Goal: Complete application form

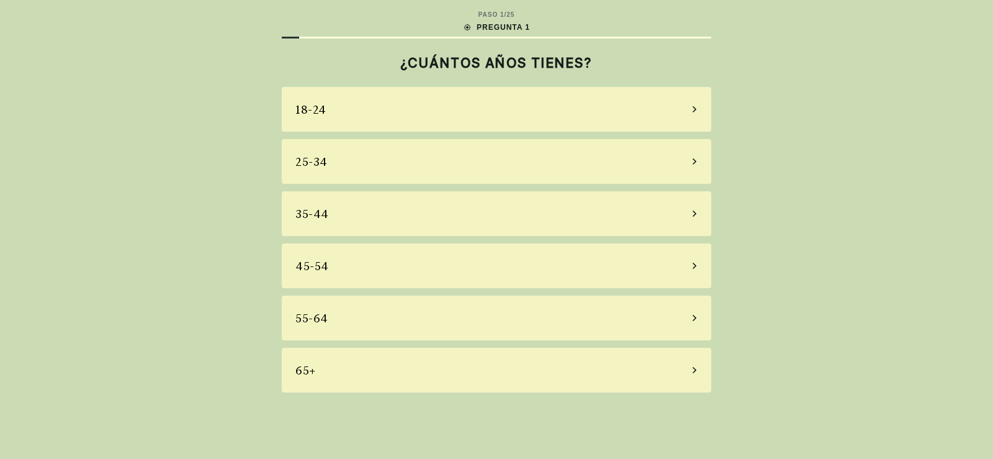
click at [687, 318] on div "55-64" at bounding box center [497, 318] width 430 height 45
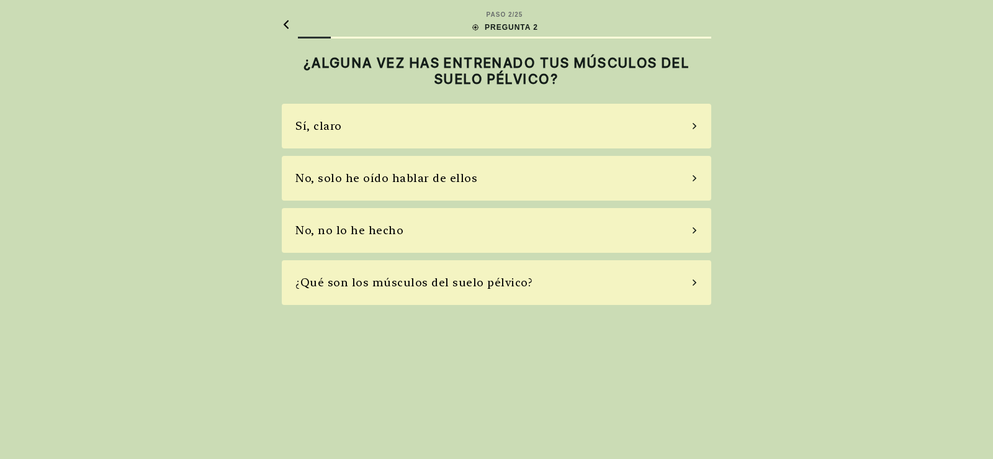
click at [656, 179] on div "No, solo he oído hablar de ellos" at bounding box center [497, 178] width 430 height 45
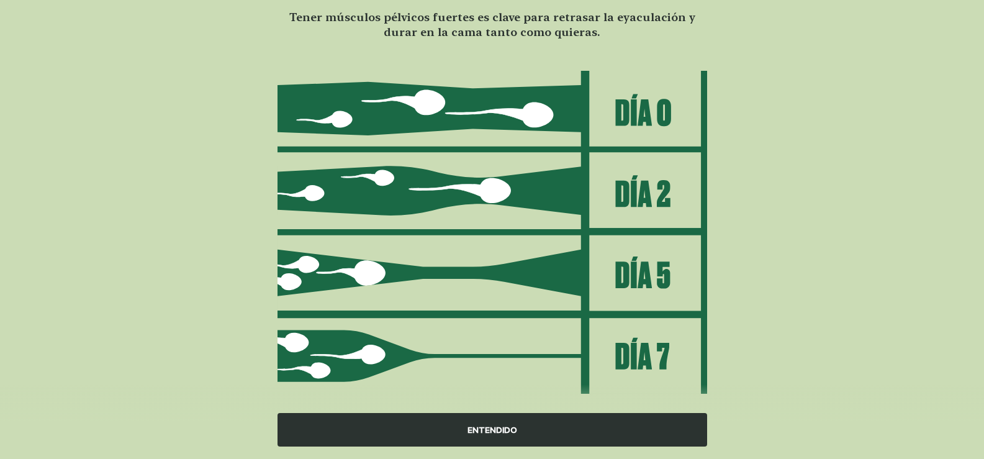
scroll to position [120, 0]
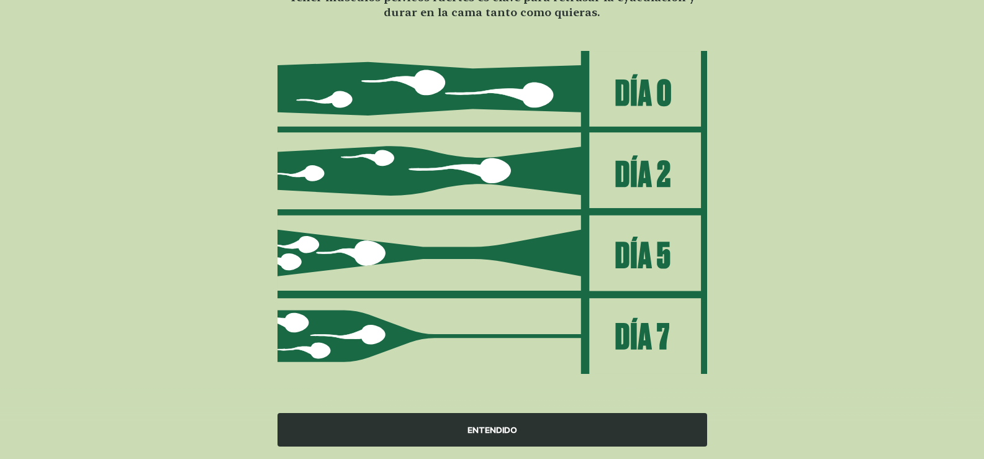
click at [473, 426] on div "ENTENDIDO" at bounding box center [493, 430] width 430 height 34
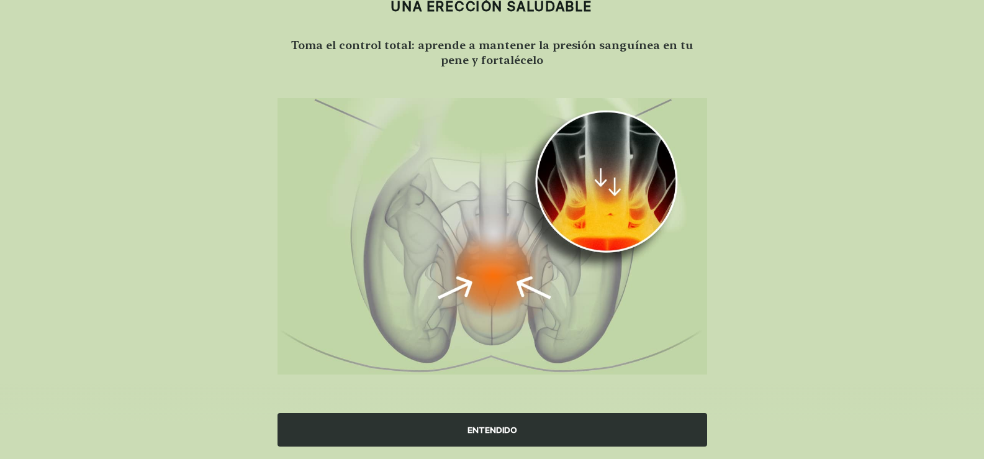
scroll to position [73, 0]
click at [481, 432] on div "ENTENDIDO" at bounding box center [493, 430] width 430 height 34
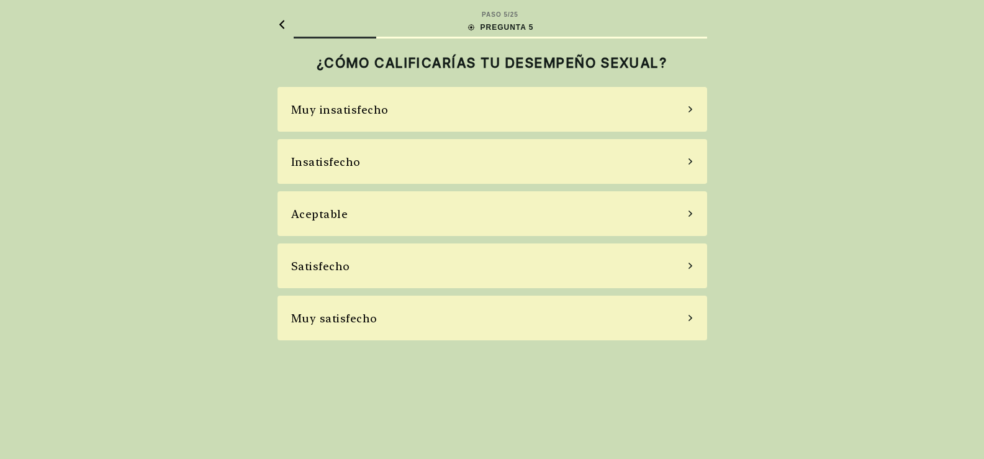
scroll to position [0, 0]
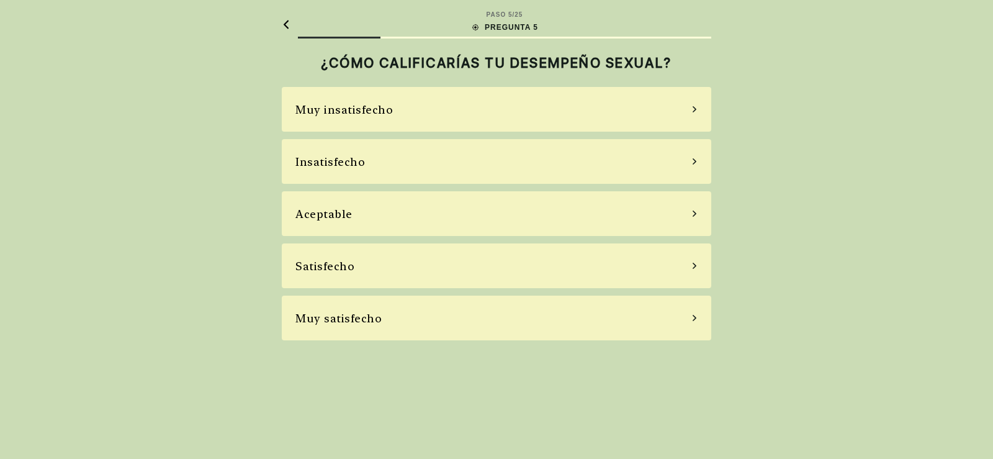
click at [606, 217] on div "Aceptable" at bounding box center [497, 213] width 430 height 45
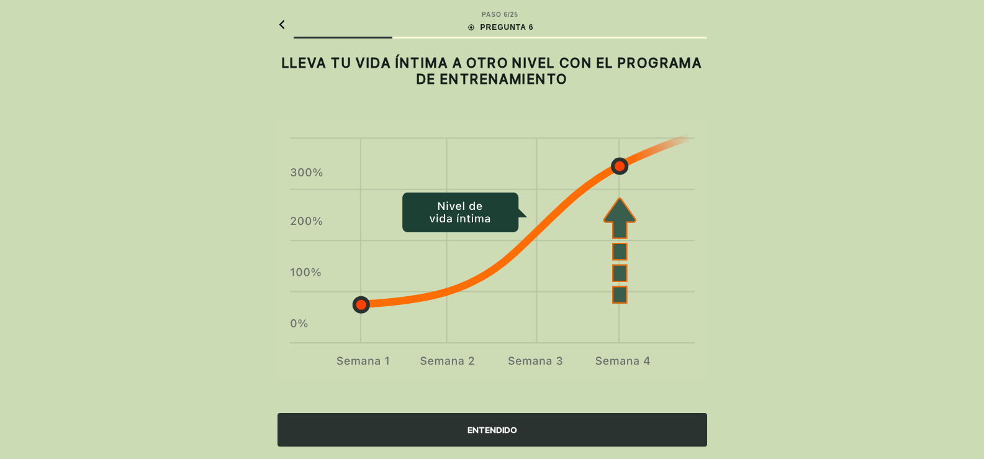
click at [492, 428] on div "ENTENDIDO" at bounding box center [493, 430] width 430 height 34
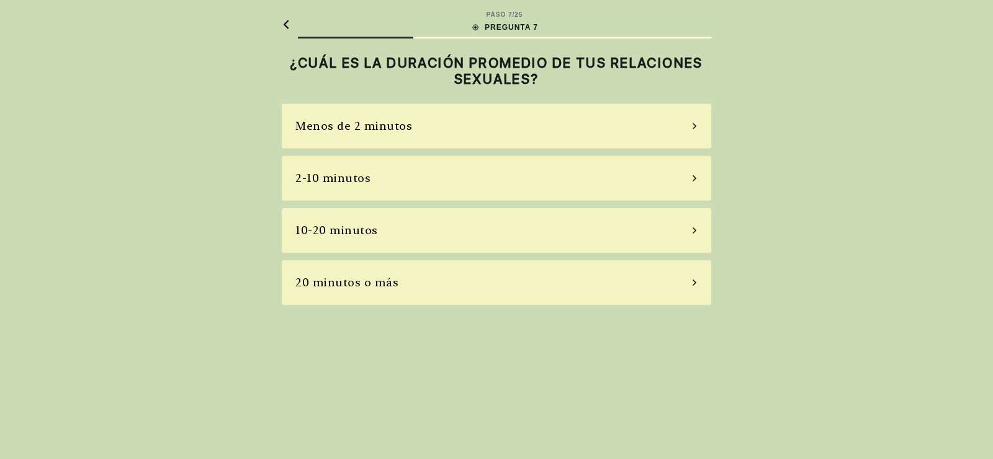
click at [493, 179] on div "2-10 minutos" at bounding box center [497, 178] width 430 height 45
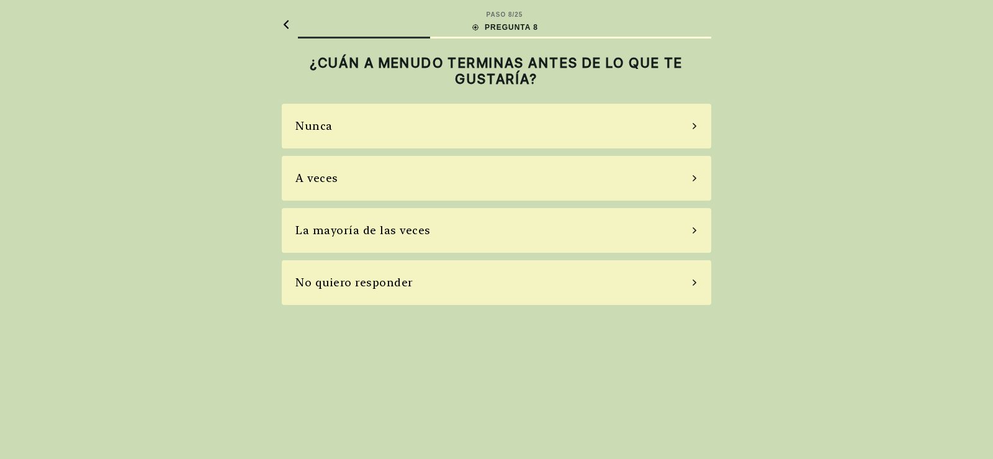
click at [472, 130] on div "Nunca" at bounding box center [497, 126] width 430 height 45
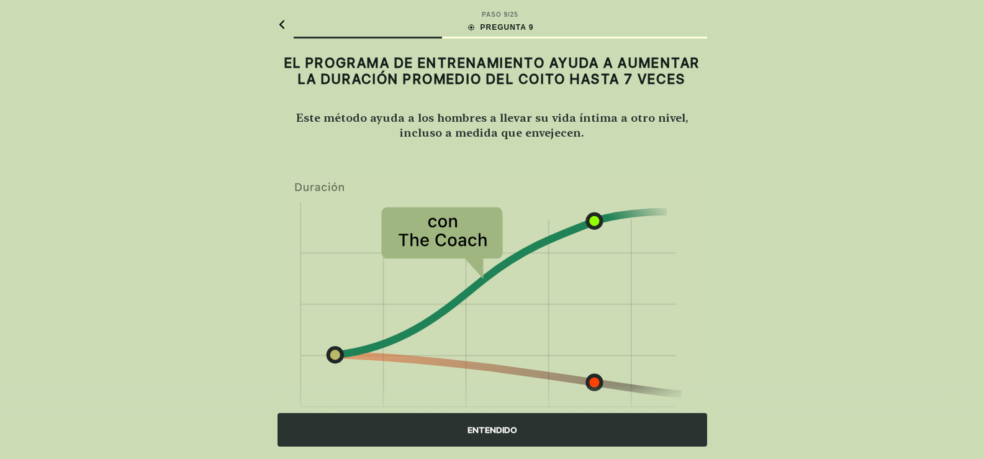
click at [507, 432] on div "ENTENDIDO" at bounding box center [493, 430] width 430 height 34
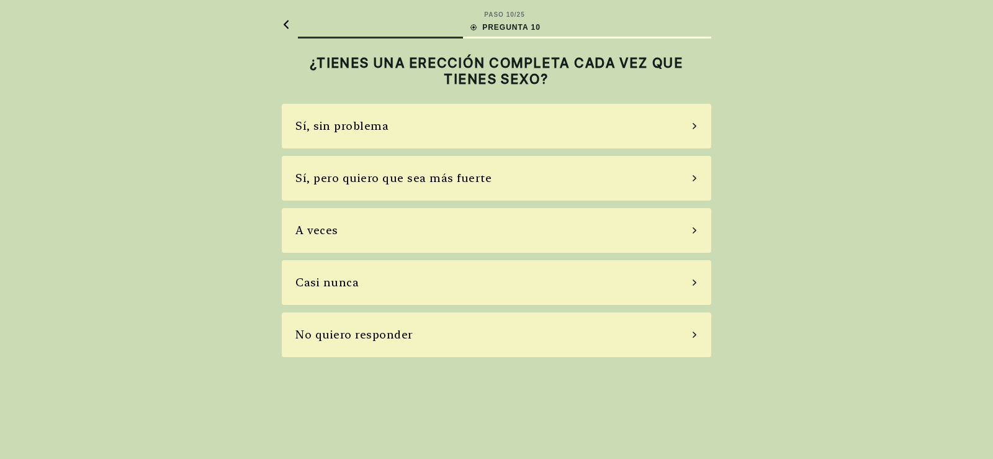
click at [458, 186] on div "Sí, pero quiero que sea más fuerte" at bounding box center [394, 177] width 196 height 17
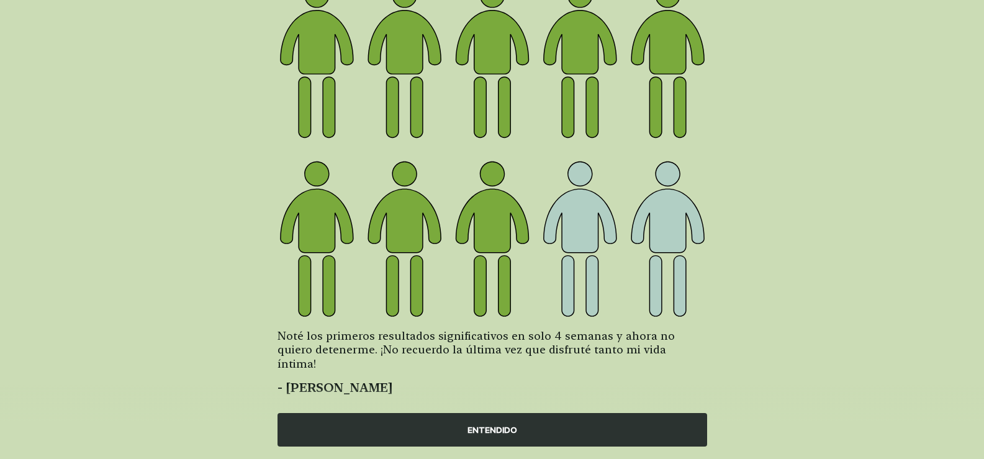
scroll to position [145, 0]
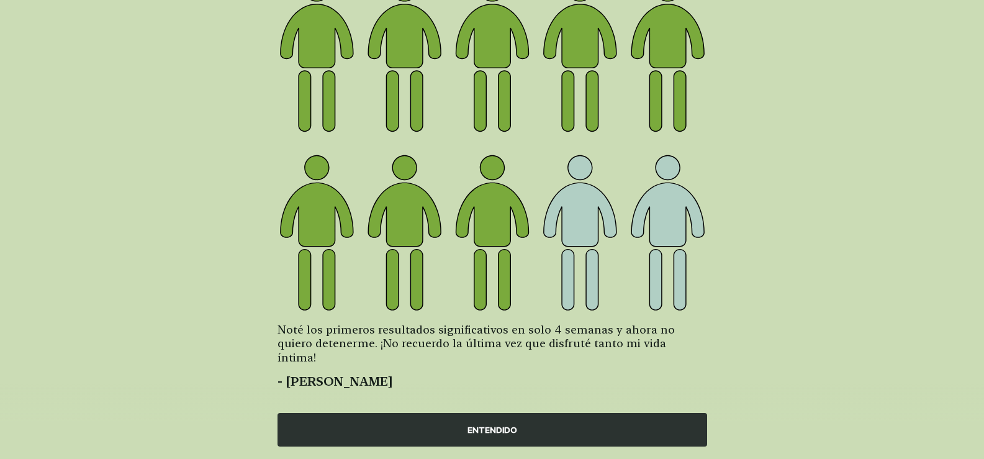
click at [485, 433] on div "ENTENDIDO" at bounding box center [493, 430] width 430 height 34
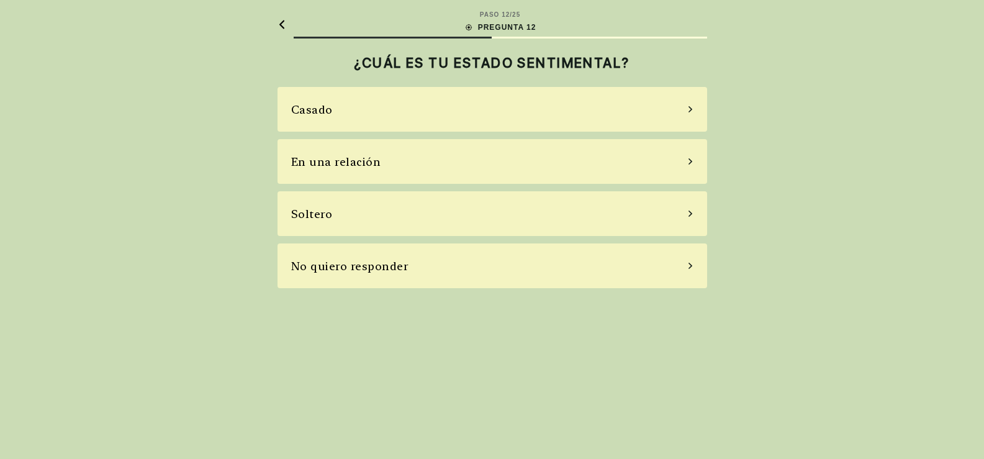
scroll to position [0, 0]
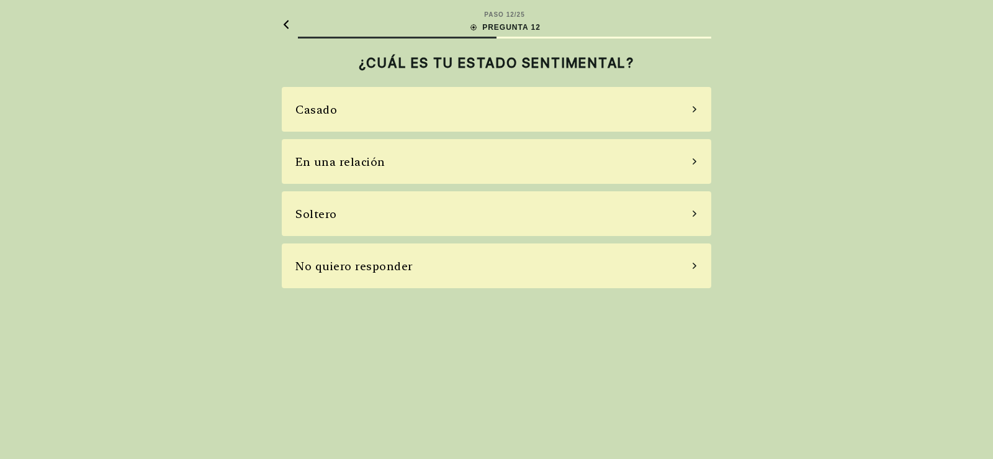
click at [638, 219] on div "Soltero" at bounding box center [497, 213] width 430 height 45
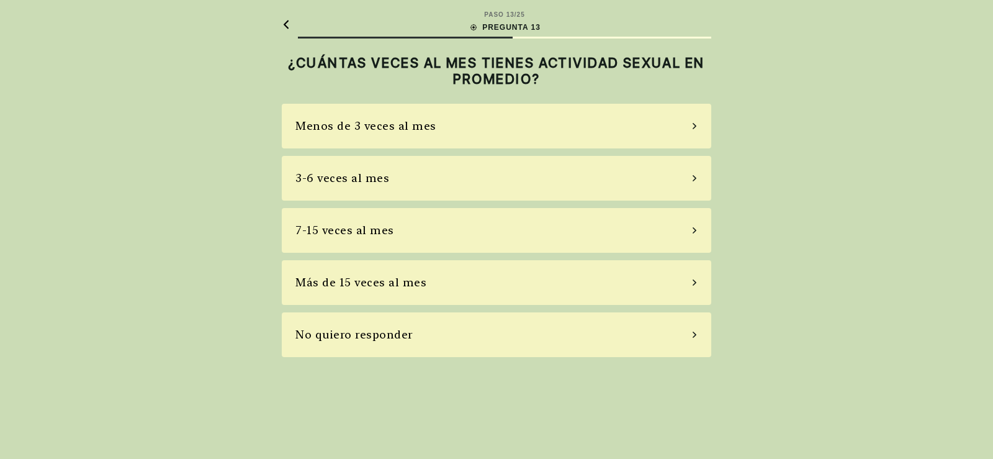
click at [463, 127] on div "Menos de 3 veces al mes" at bounding box center [497, 126] width 430 height 45
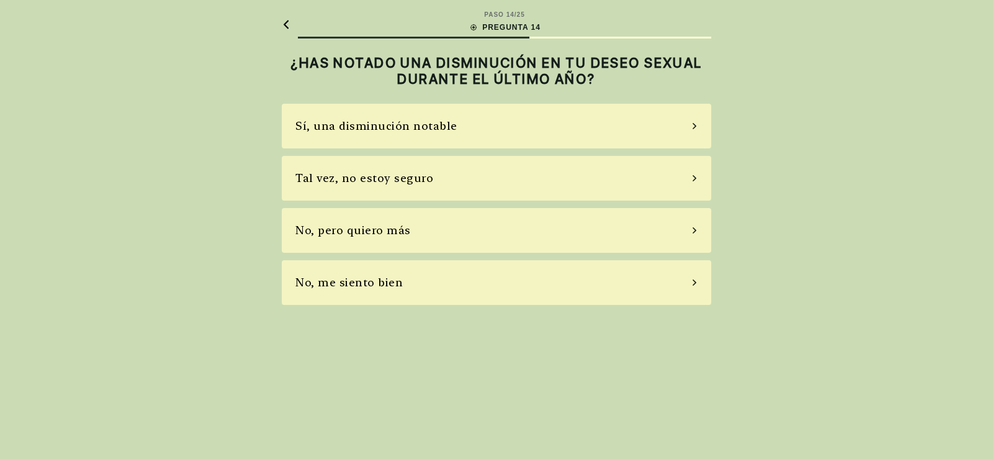
click at [473, 129] on div "Sí, una disminución notable" at bounding box center [497, 126] width 430 height 45
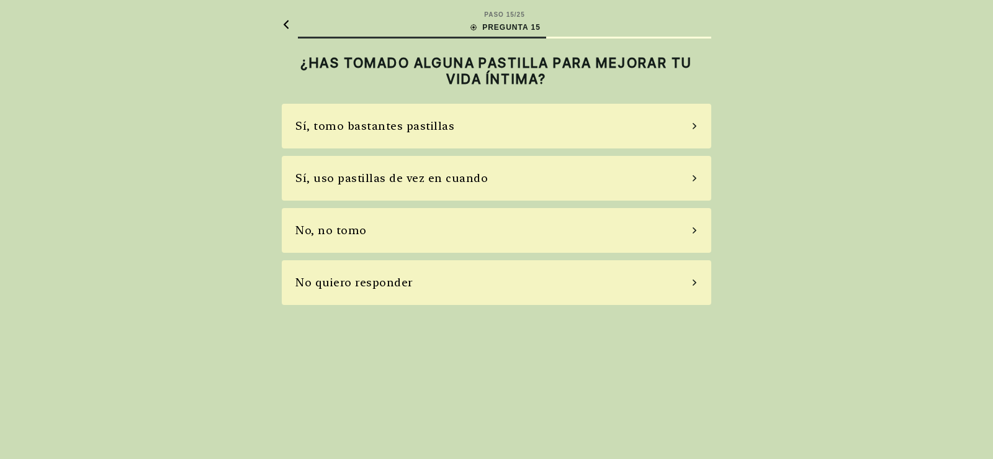
click at [443, 238] on div "No, no tomo" at bounding box center [497, 230] width 430 height 45
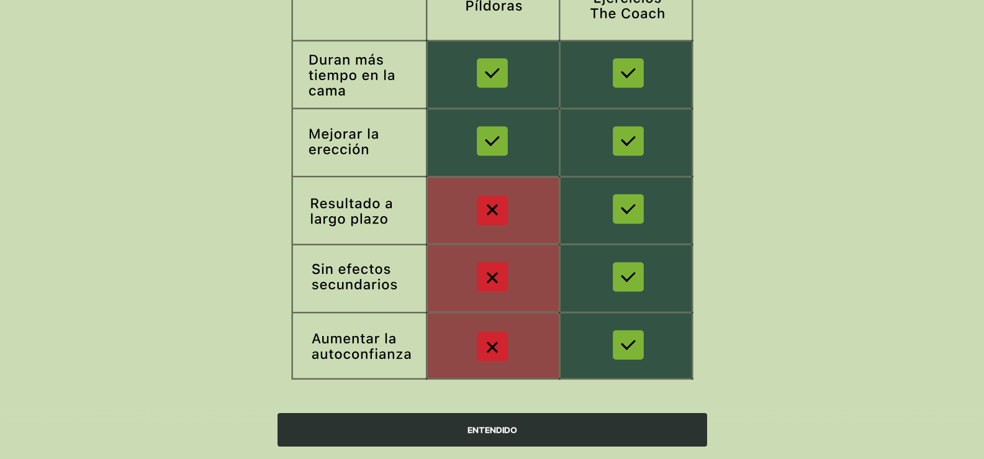
scroll to position [200, 0]
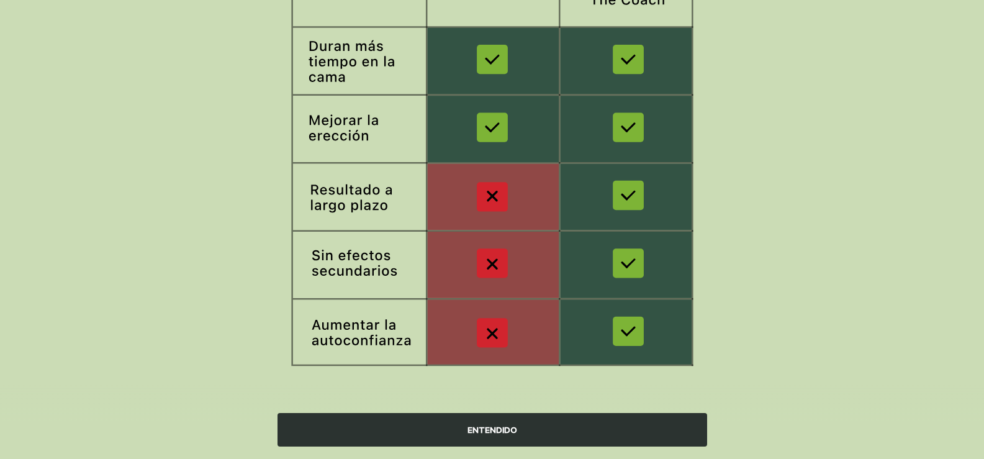
click at [537, 418] on div "ENTENDIDO" at bounding box center [493, 430] width 430 height 34
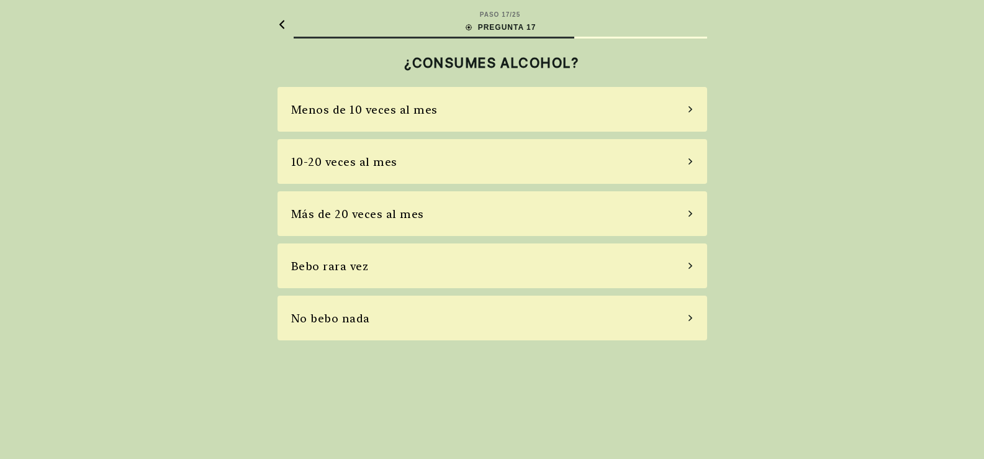
scroll to position [0, 0]
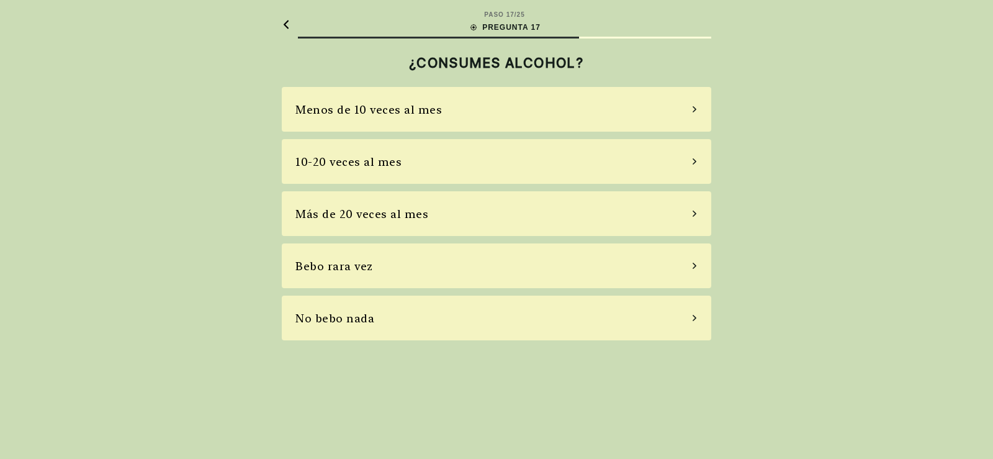
click at [394, 316] on div "No bebo nada" at bounding box center [497, 318] width 430 height 45
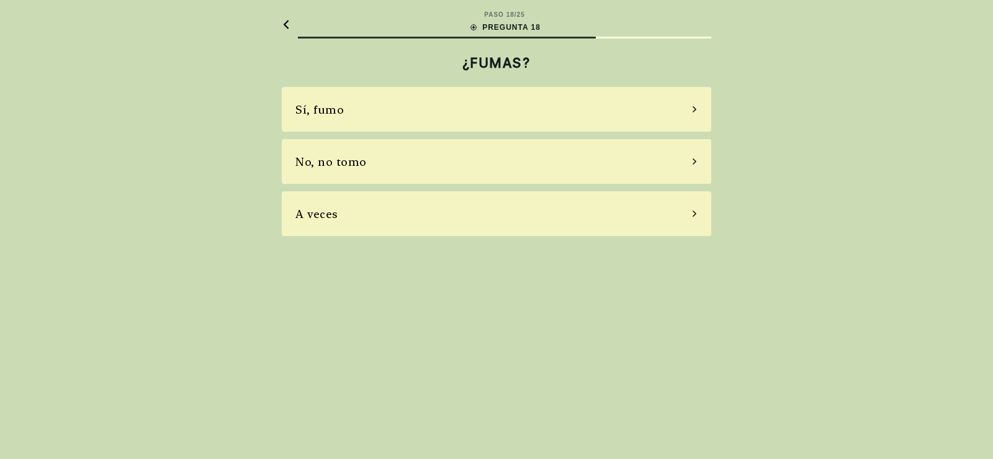
click at [423, 169] on div "No, no tomo" at bounding box center [497, 161] width 430 height 45
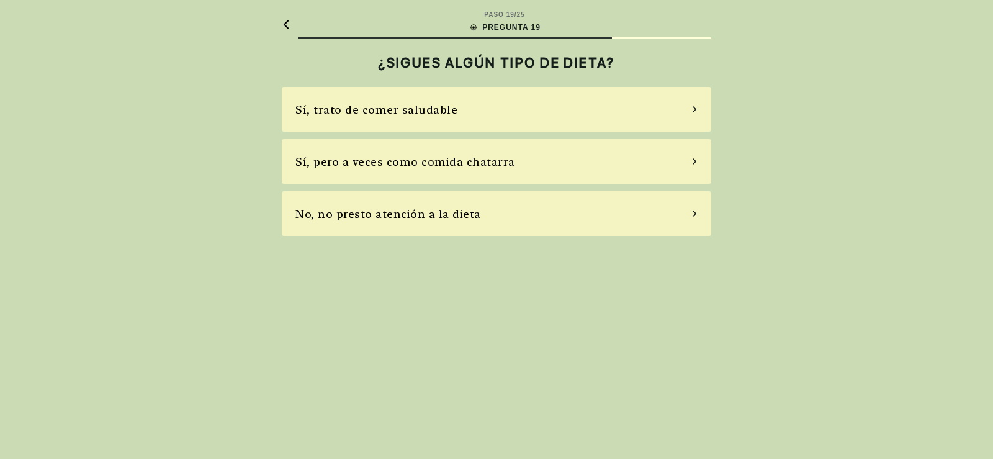
click at [494, 213] on div "No, no presto atención a la dieta" at bounding box center [497, 213] width 430 height 45
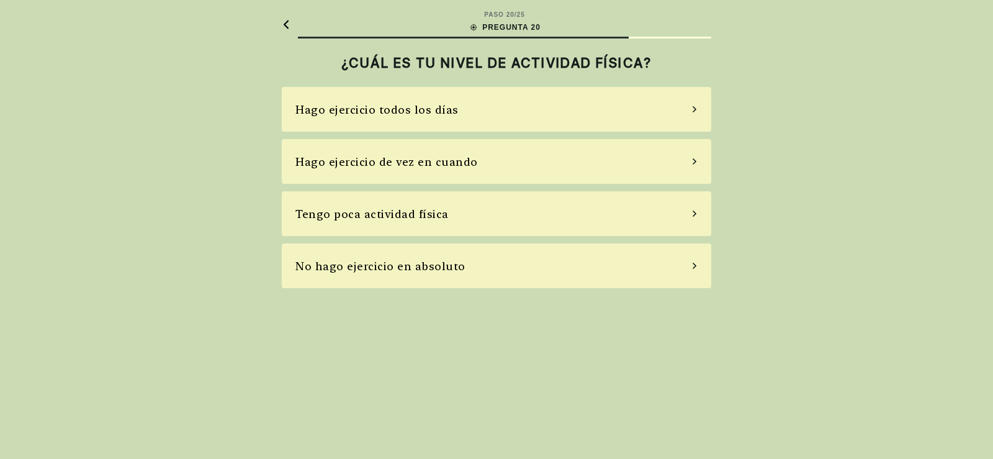
click at [520, 166] on div "Hago ejercicio de vez en cuando" at bounding box center [497, 161] width 430 height 45
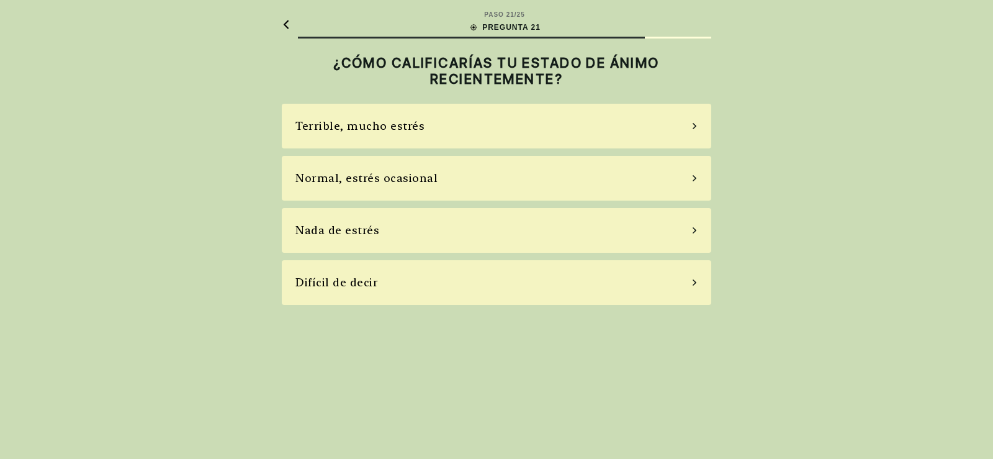
click at [508, 227] on div "Nada de estrés" at bounding box center [497, 230] width 430 height 45
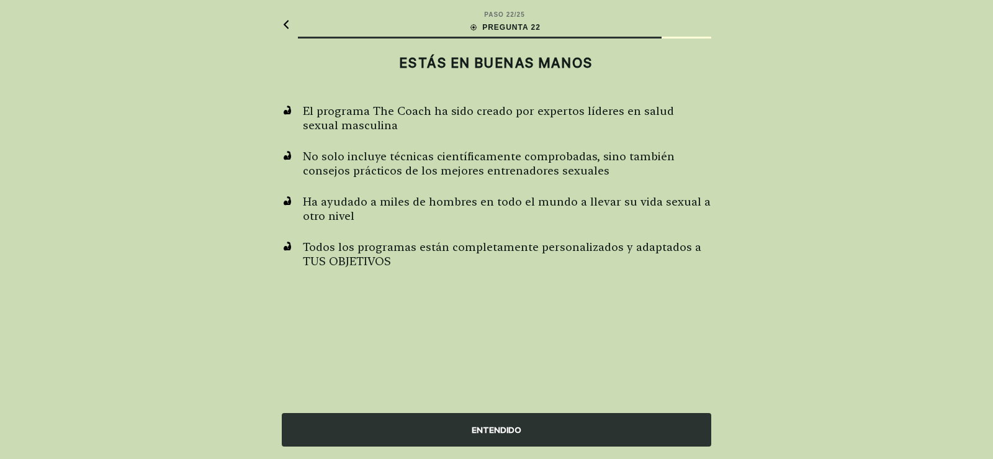
click at [485, 432] on div "ENTENDIDO" at bounding box center [497, 430] width 430 height 34
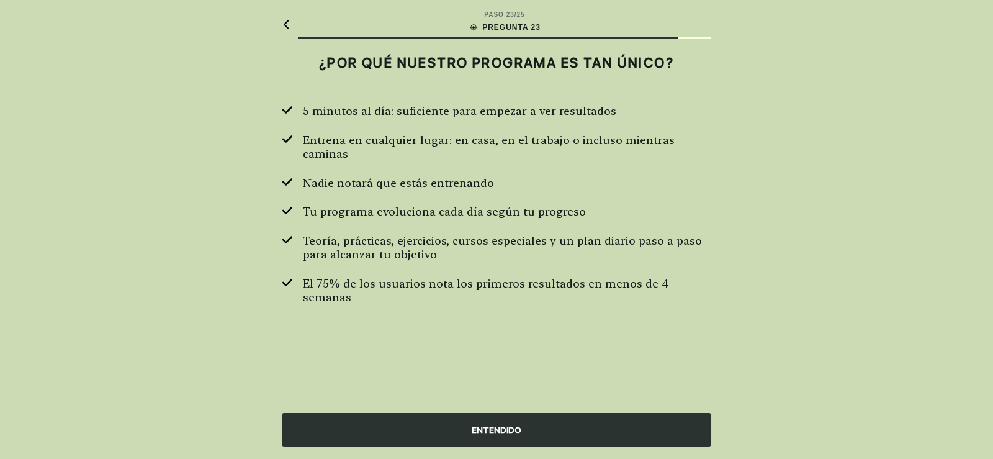
click at [512, 426] on div "ENTENDIDO" at bounding box center [497, 430] width 430 height 34
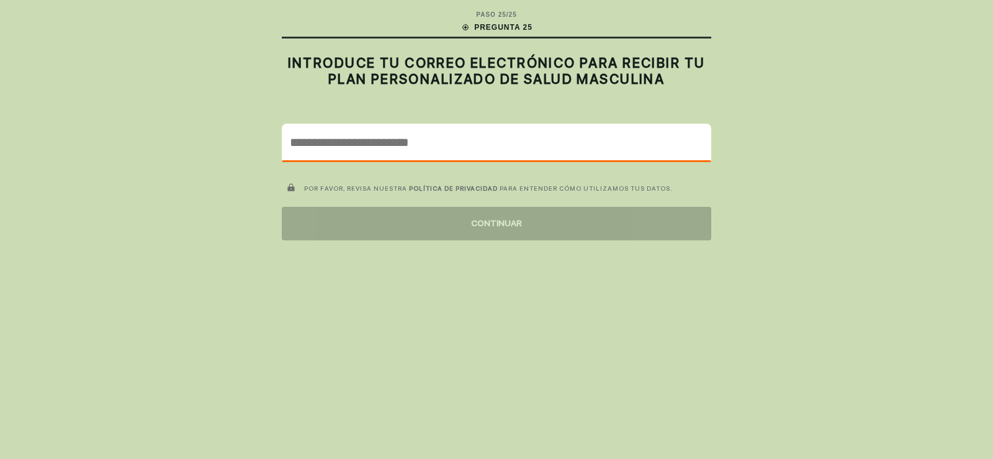
click at [526, 150] on input "email" at bounding box center [496, 142] width 428 height 36
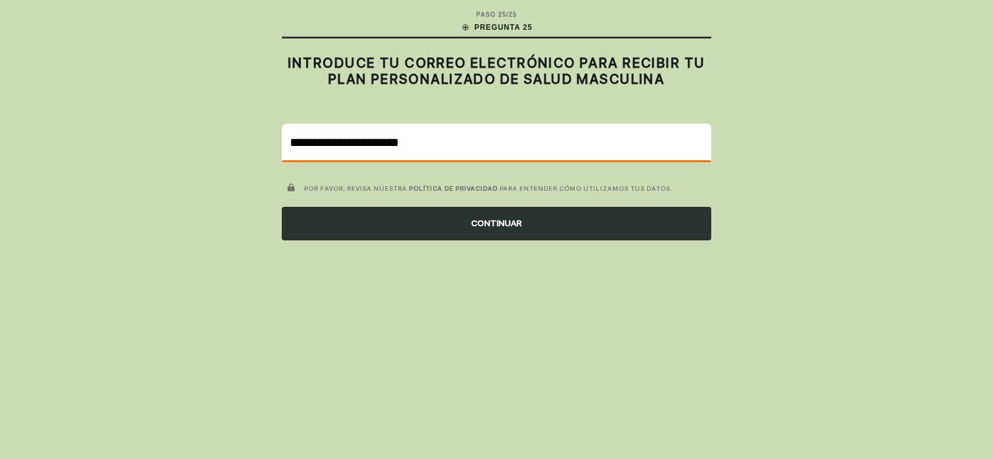
type input "**********"
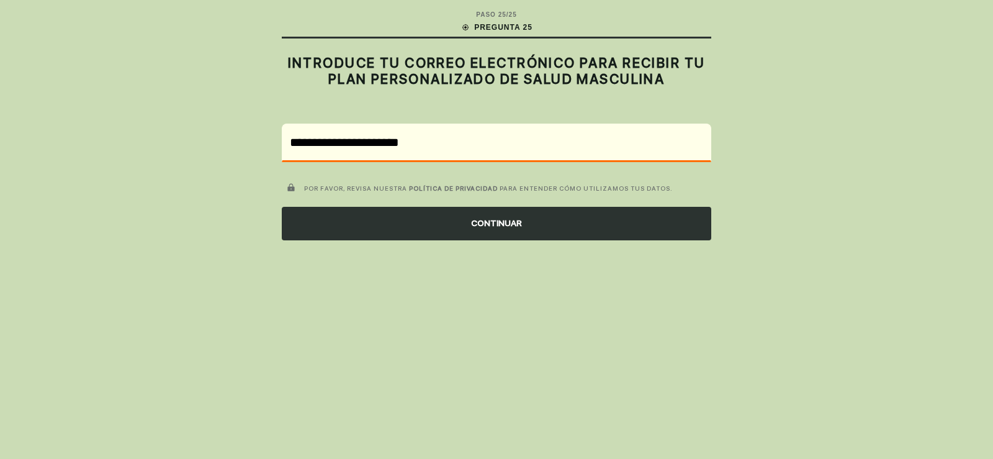
click at [487, 232] on div "CONTINUAR" at bounding box center [497, 224] width 430 height 34
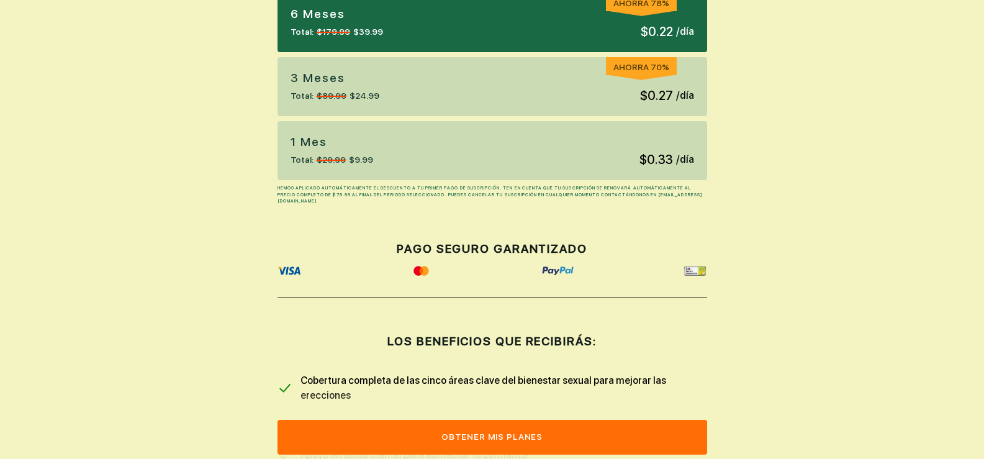
scroll to position [310, 0]
